Goal: Information Seeking & Learning: Find specific page/section

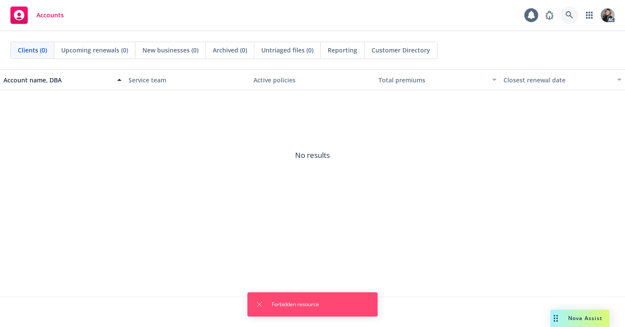
click at [570, 16] on icon at bounding box center [569, 15] width 8 height 8
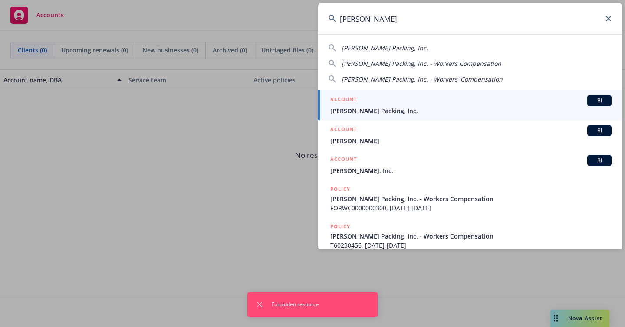
type input "[PERSON_NAME]"
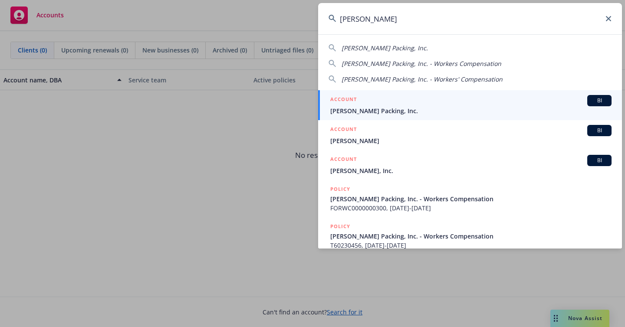
click at [370, 106] on span "[PERSON_NAME] Packing, Inc." at bounding box center [470, 110] width 281 height 9
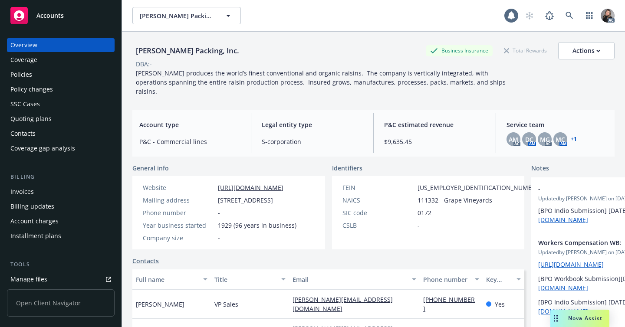
click at [51, 76] on div "Policies" at bounding box center [60, 75] width 101 height 14
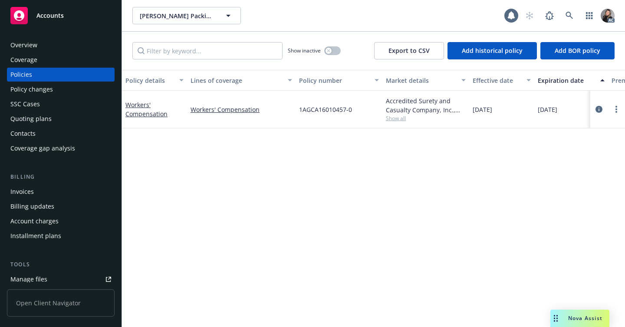
click at [391, 122] on div "Accredited Surety and Casualty Company, Inc., Accredited Specialty Insurance Co…" at bounding box center [425, 110] width 87 height 38
click at [395, 119] on span "Show all" at bounding box center [426, 118] width 80 height 7
click at [517, 170] on div "Policy details Lines of coverage Policy number Market details Effective date Ex…" at bounding box center [373, 198] width 503 height 257
click at [597, 110] on icon "circleInformation" at bounding box center [598, 109] width 7 height 7
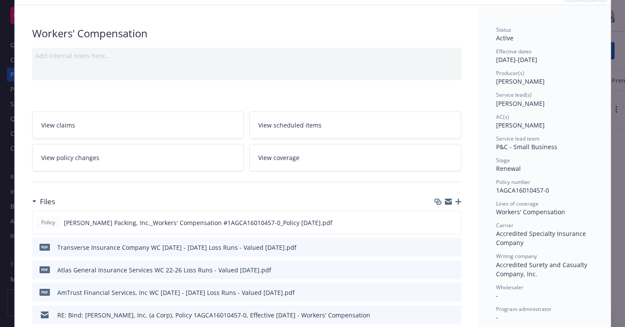
scroll to position [49, 0]
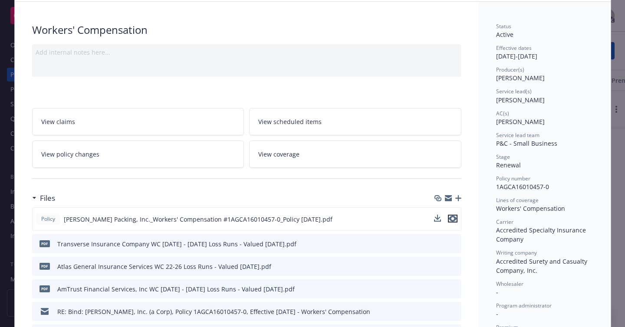
click at [454, 219] on icon "preview file" at bounding box center [453, 219] width 8 height 6
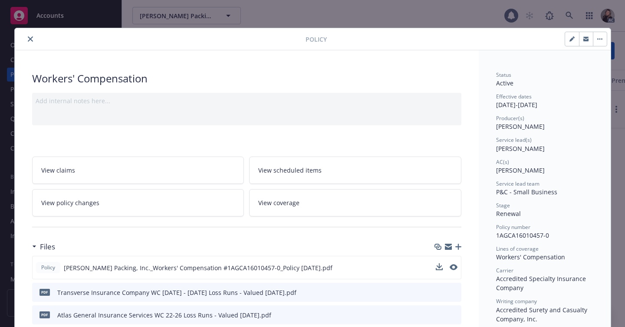
click at [31, 36] on icon "close" at bounding box center [30, 38] width 5 height 5
